Goal: Navigation & Orientation: Find specific page/section

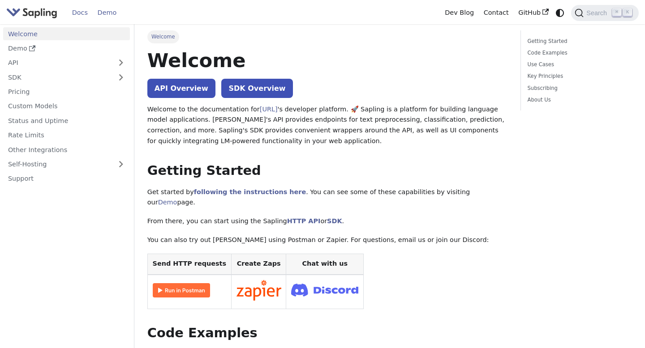
click at [104, 14] on link "Demo" at bounding box center [107, 13] width 29 height 14
